Goal: Task Accomplishment & Management: Manage account settings

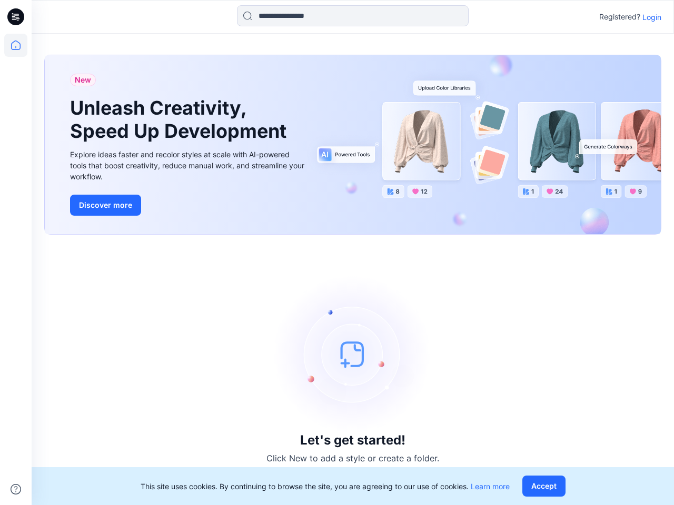
click at [337, 253] on div "Let's get started! Click New to add a style or create a folder." at bounding box center [352, 369] width 617 height 245
click at [16, 17] on icon at bounding box center [17, 17] width 4 height 1
click at [16, 45] on icon at bounding box center [15, 45] width 23 height 23
click at [16, 490] on icon at bounding box center [16, 489] width 11 height 11
click at [353, 16] on input at bounding box center [353, 15] width 232 height 21
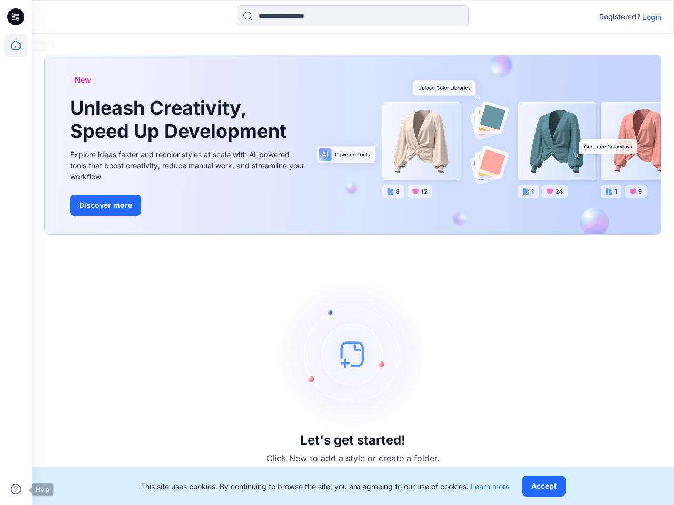
click at [652, 17] on p "Login" at bounding box center [651, 17] width 19 height 11
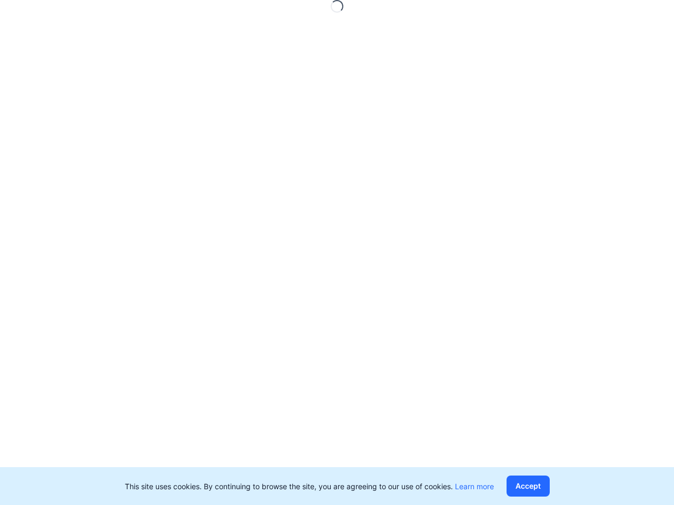
click at [546, 486] on button "Accept" at bounding box center [527, 486] width 43 height 21
